Goal: Check status: Check status

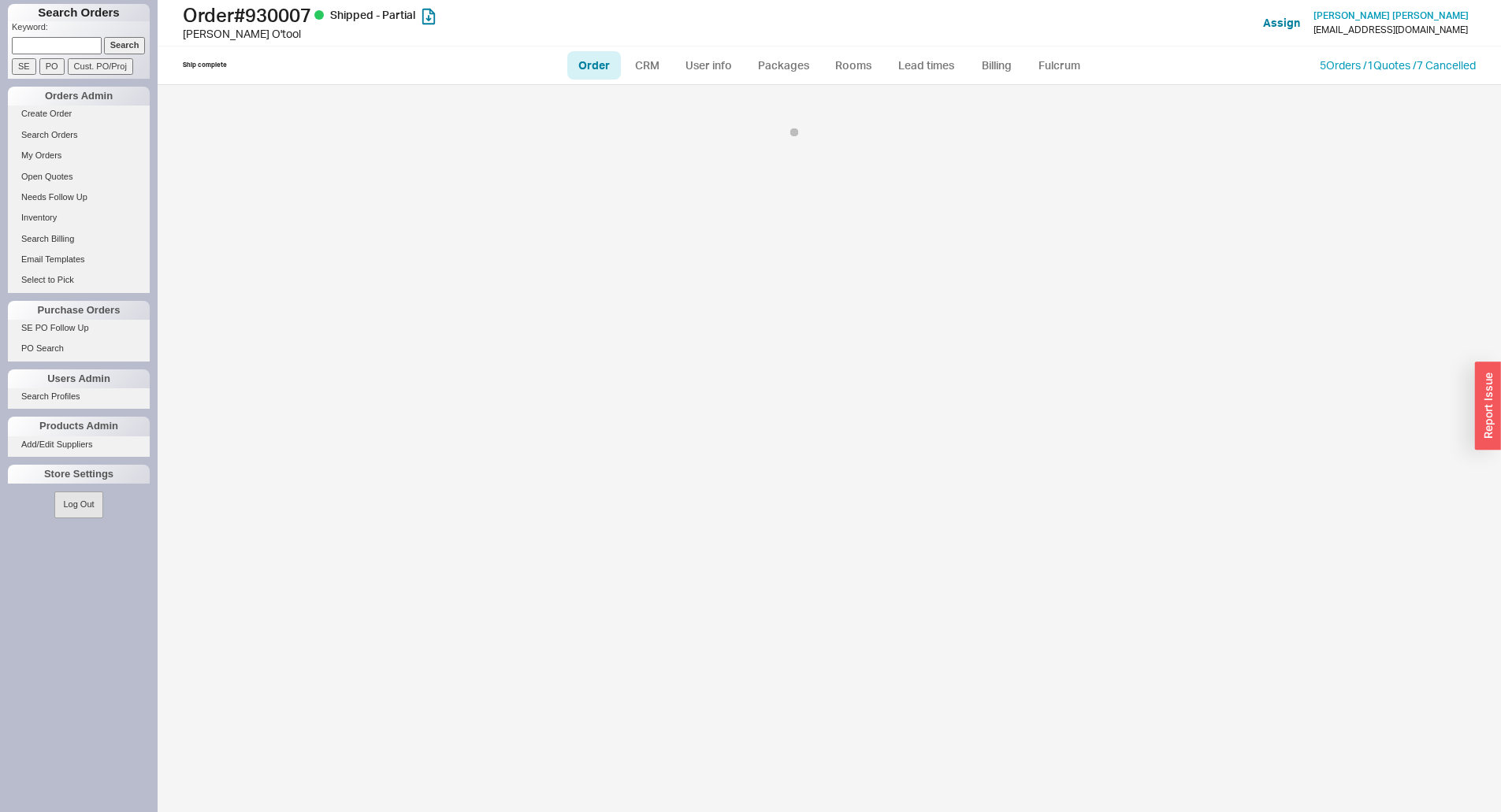
select select "LOW"
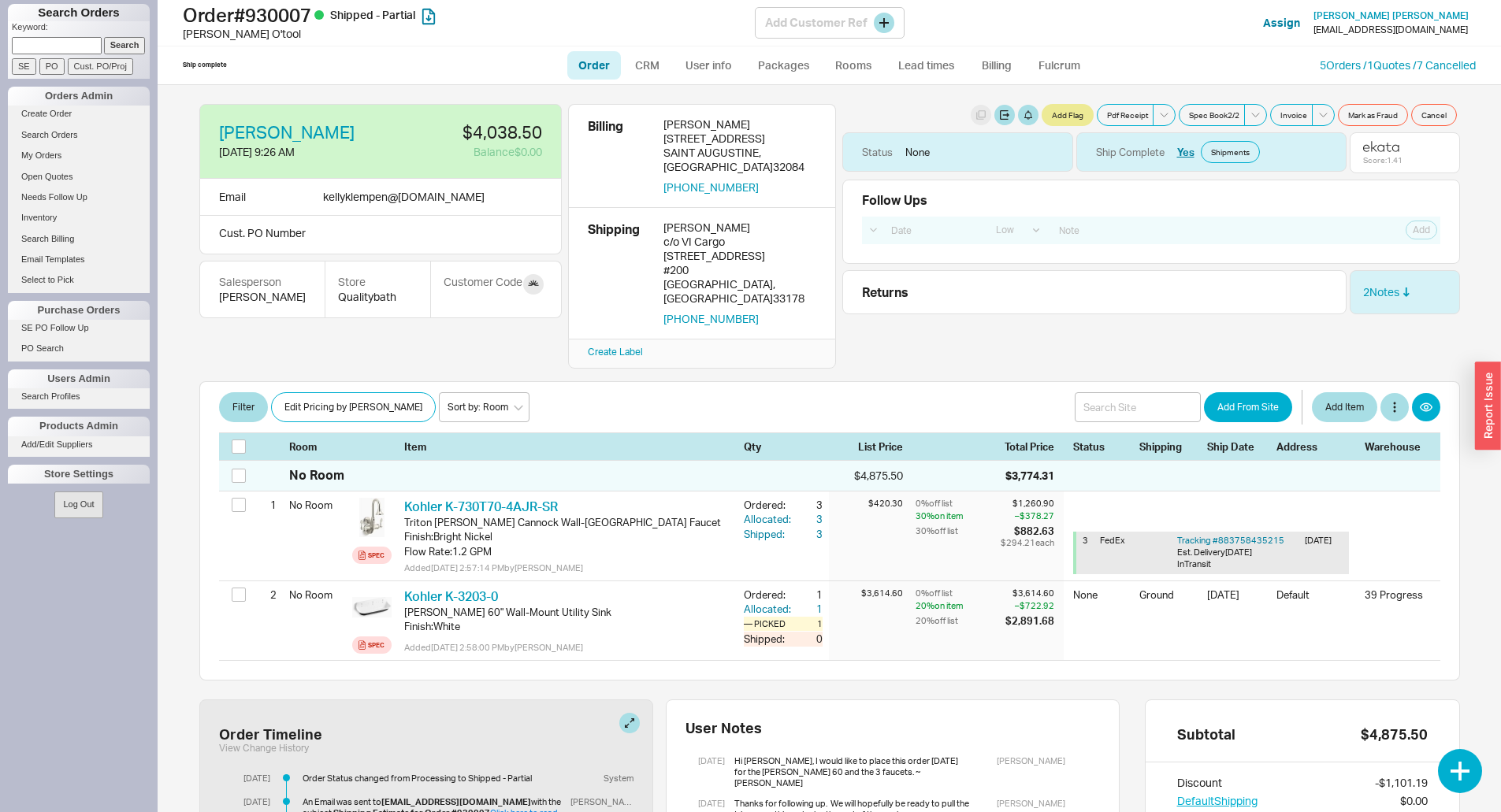
click at [272, 11] on h1 "Order # 930007 Shipped - Partial" at bounding box center [468, 15] width 572 height 22
click at [272, 19] on h1 "Order # 930007 Shipped - Partial" at bounding box center [468, 15] width 572 height 22
click at [279, 22] on h1 "Order # 930007 Shipped - Partial" at bounding box center [468, 15] width 572 height 22
click at [279, 21] on h1 "Order # 930007 Shipped - Partial" at bounding box center [468, 15] width 572 height 22
